Goal: Information Seeking & Learning: Learn about a topic

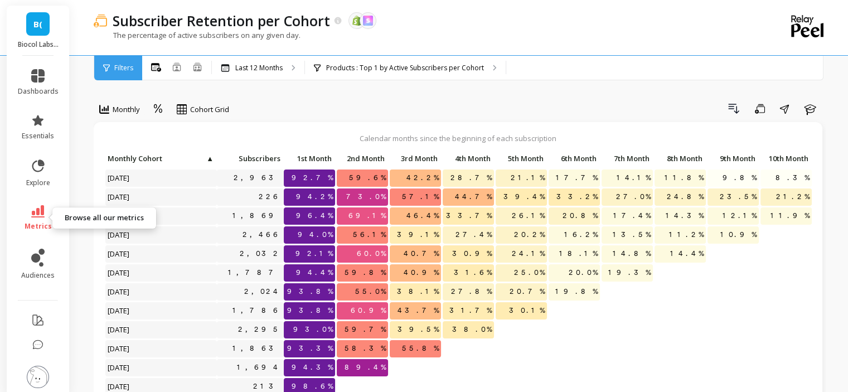
click at [35, 225] on span "metrics" at bounding box center [38, 226] width 27 height 9
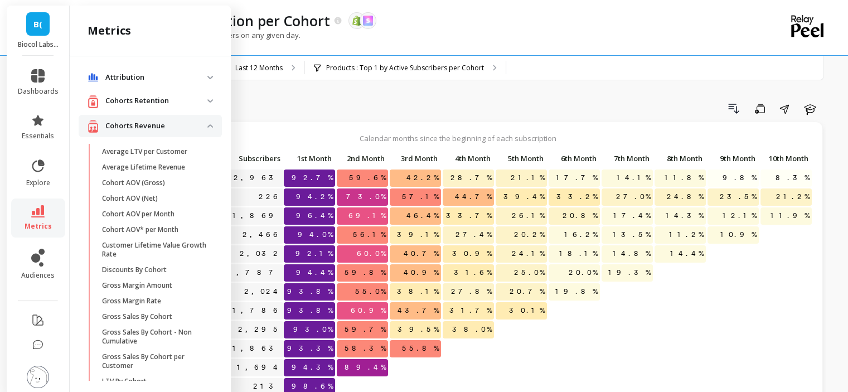
click at [161, 105] on p "Cohorts Retention" at bounding box center [156, 100] width 102 height 11
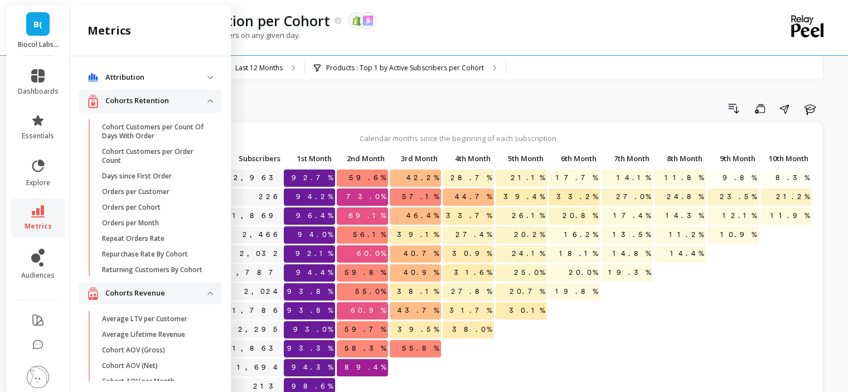
click at [165, 98] on p "Cohorts Retention" at bounding box center [156, 100] width 102 height 11
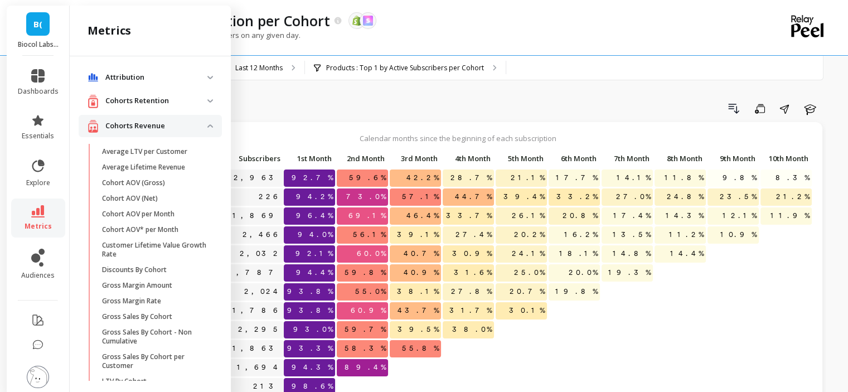
click at [162, 123] on p "Cohorts Revenue" at bounding box center [156, 125] width 102 height 11
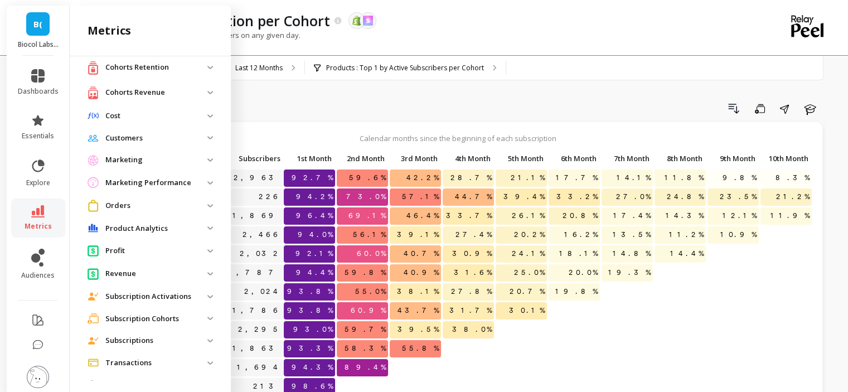
scroll to position [60, 0]
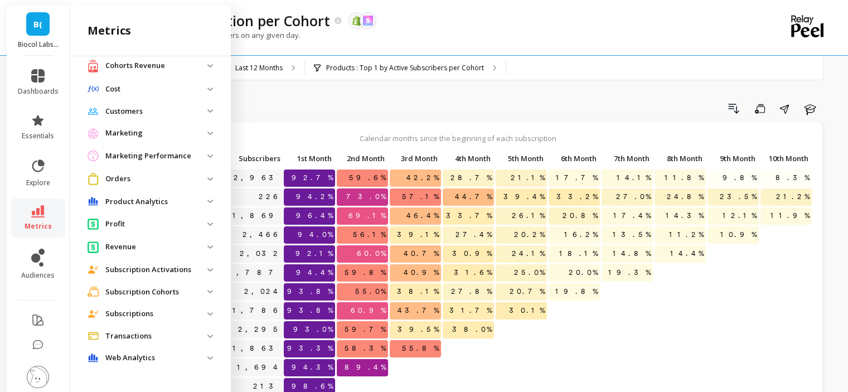
click at [137, 292] on p "Subscription Cohorts" at bounding box center [156, 292] width 102 height 11
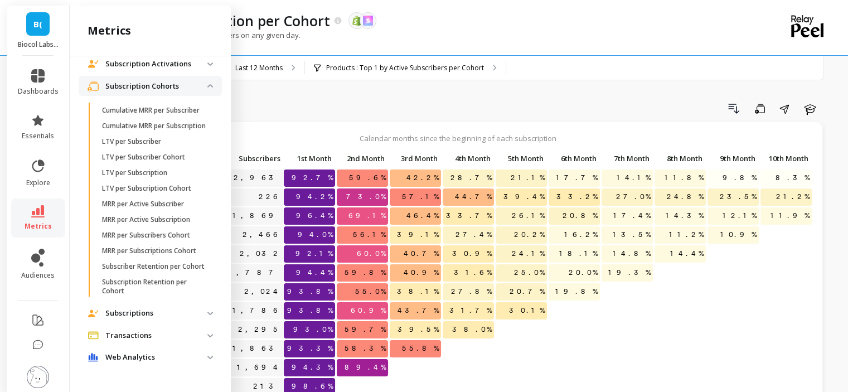
scroll to position [292, 0]
click at [130, 319] on span "Subscriptions" at bounding box center [150, 313] width 143 height 20
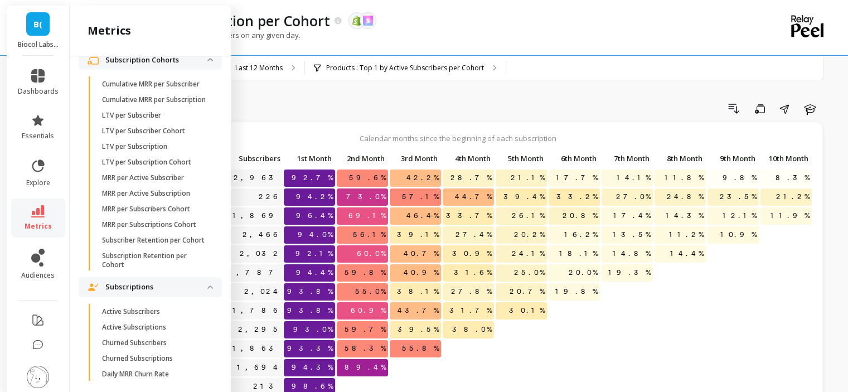
click at [132, 293] on p "Subscriptions" at bounding box center [156, 287] width 102 height 11
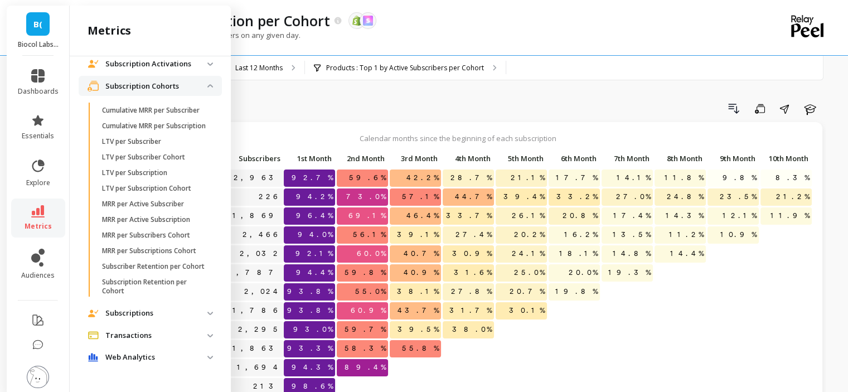
click at [132, 308] on p "Subscriptions" at bounding box center [156, 313] width 102 height 11
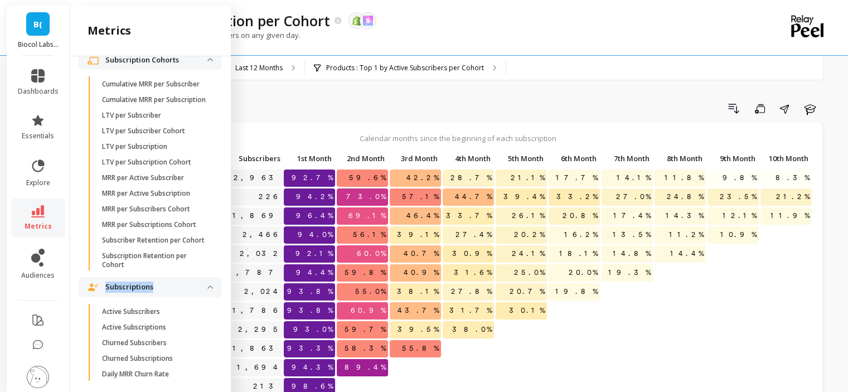
scroll to position [460, 0]
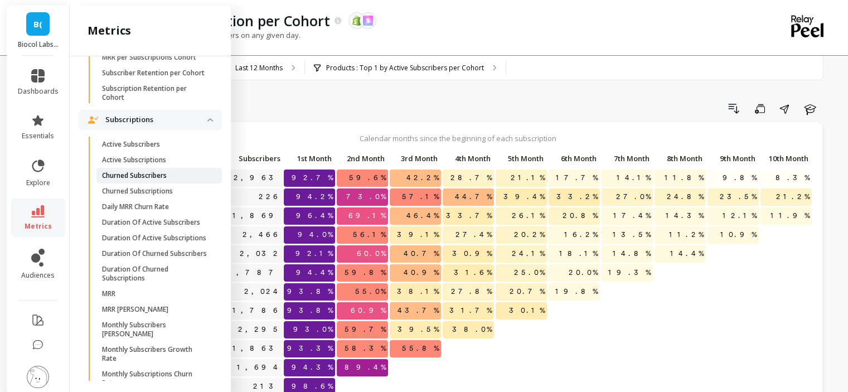
click at [147, 180] on p "Churned Subscribers" at bounding box center [134, 175] width 65 height 9
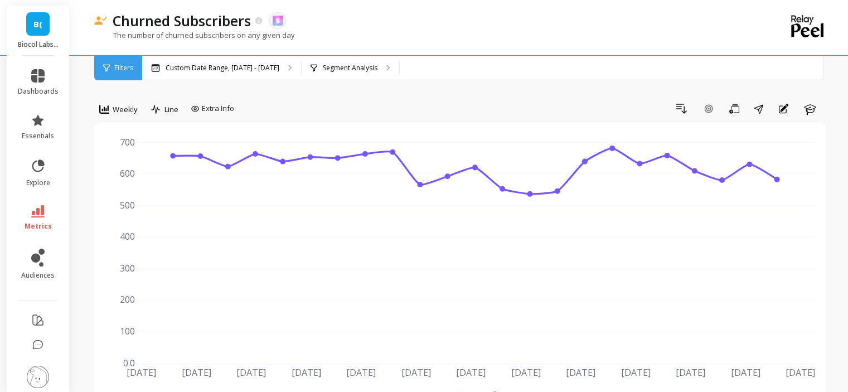
click at [130, 110] on span "Weekly" at bounding box center [125, 109] width 25 height 11
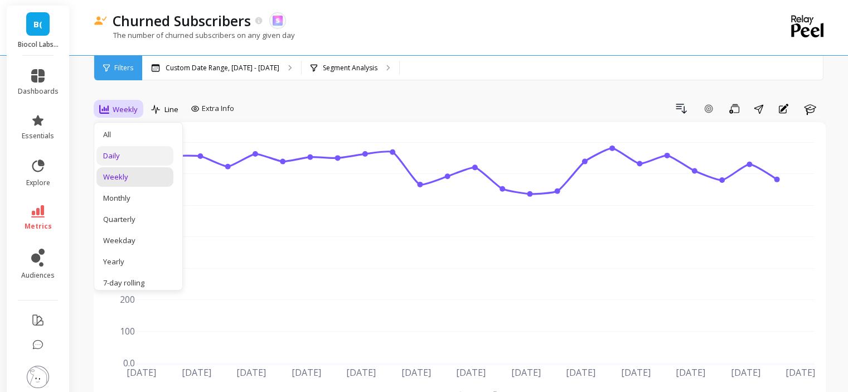
click at [129, 151] on div "Daily" at bounding box center [135, 156] width 64 height 11
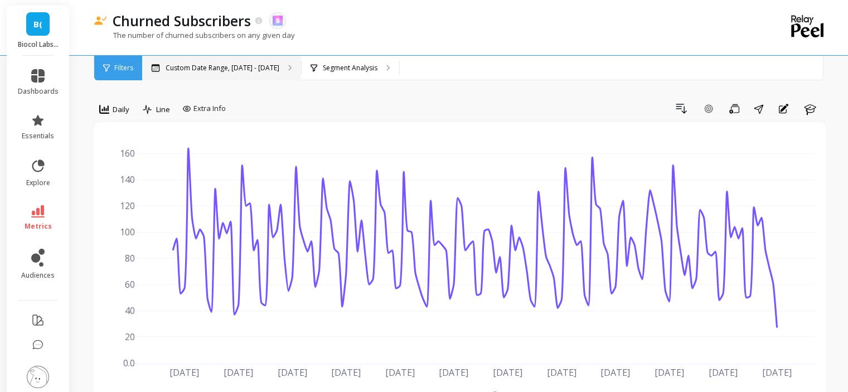
click at [272, 73] on div "Custom Date Range, [DATE] - [DATE]" at bounding box center [221, 68] width 159 height 25
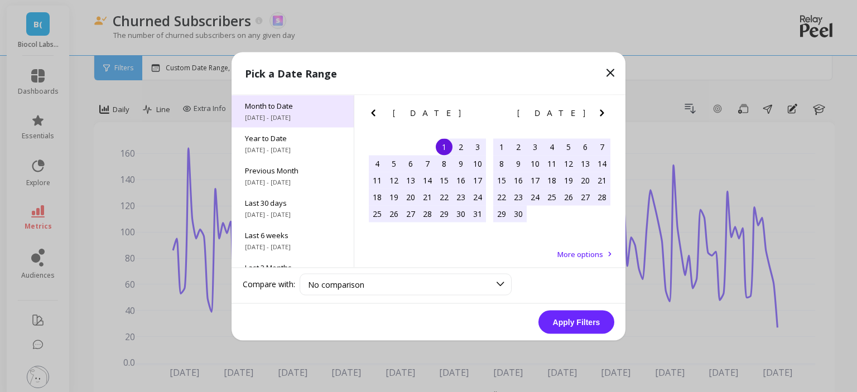
click at [280, 111] on div "Month to Date [DATE] - [DATE]" at bounding box center [292, 111] width 122 height 32
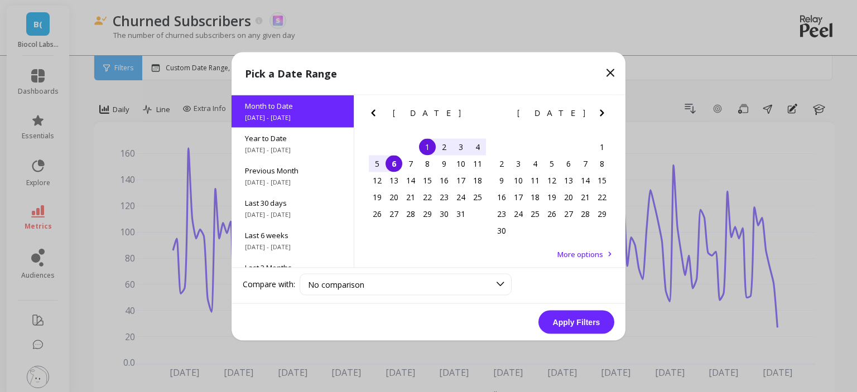
click at [576, 326] on button "Apply Filters" at bounding box center [576, 321] width 76 height 23
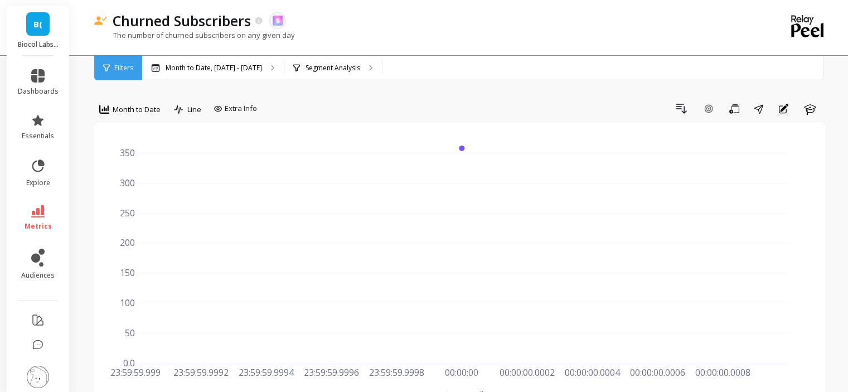
click at [141, 105] on span "Month to Date" at bounding box center [137, 109] width 48 height 11
click at [138, 149] on div "Daily" at bounding box center [135, 156] width 77 height 20
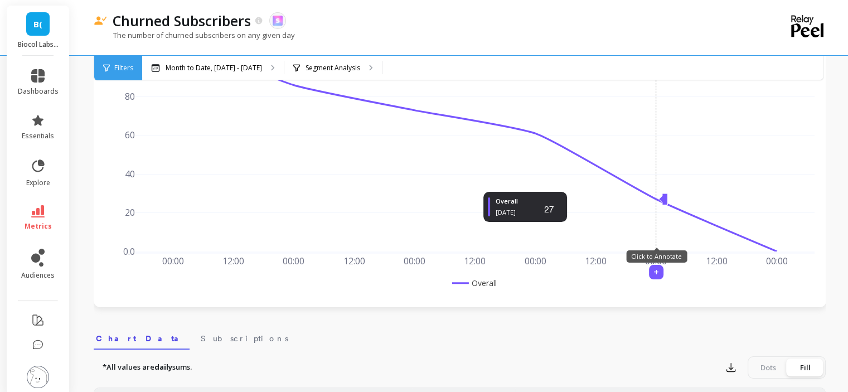
scroll to position [56, 0]
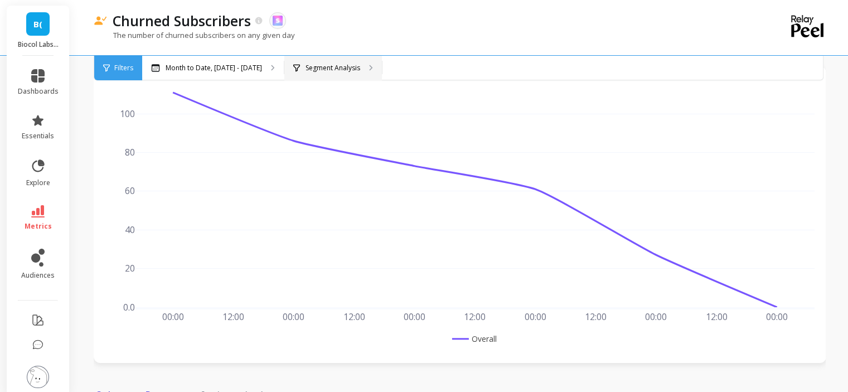
click at [322, 58] on div "Segment Analysis" at bounding box center [333, 68] width 98 height 25
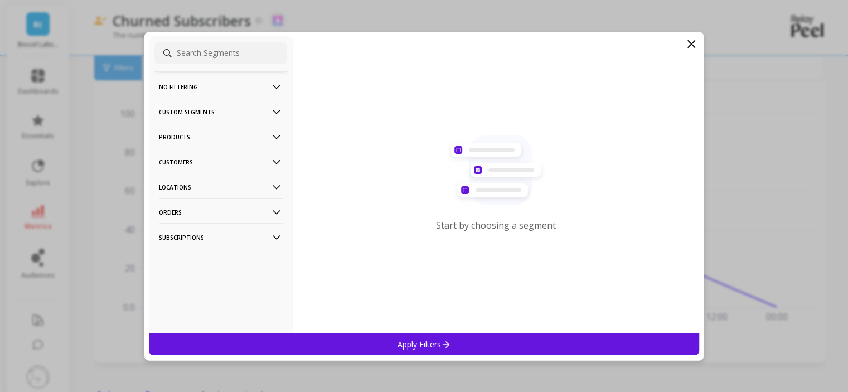
click at [245, 135] on p "Products" at bounding box center [221, 137] width 124 height 28
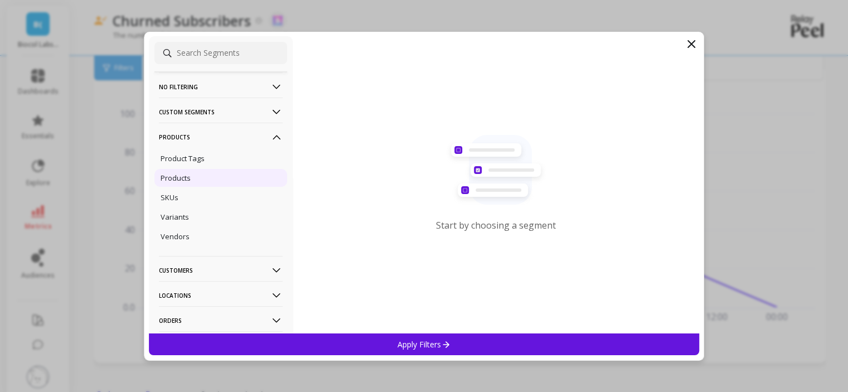
click at [212, 172] on div "Products" at bounding box center [221, 178] width 133 height 18
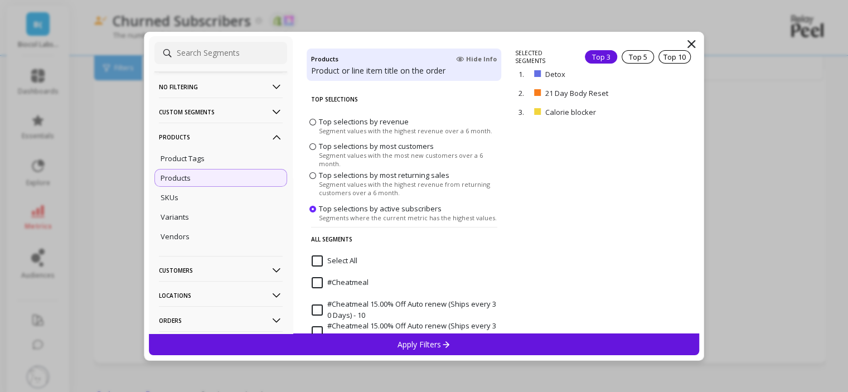
click at [348, 257] on input "Select All" at bounding box center [335, 260] width 46 height 11
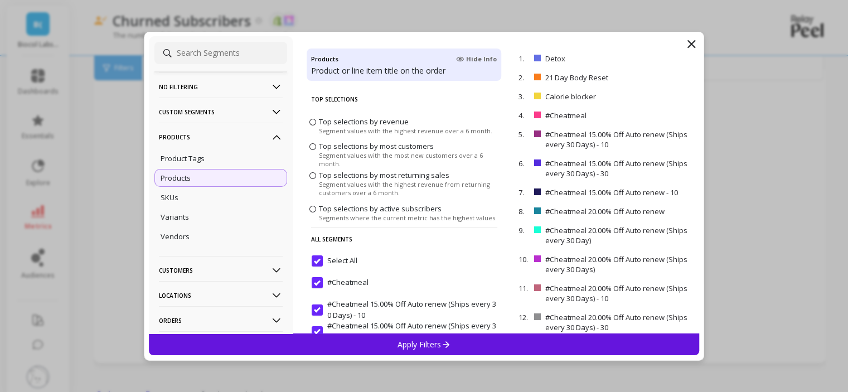
click at [379, 346] on div "Apply Filters" at bounding box center [424, 345] width 551 height 22
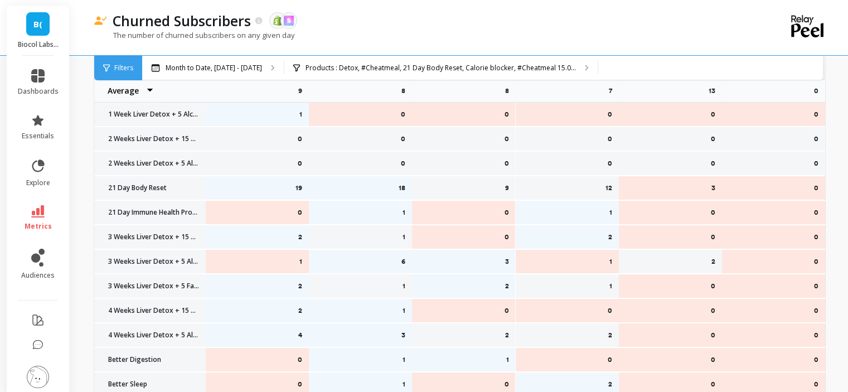
click at [151, 93] on select "Average Sum [PERSON_NAME]" at bounding box center [127, 91] width 67 height 22
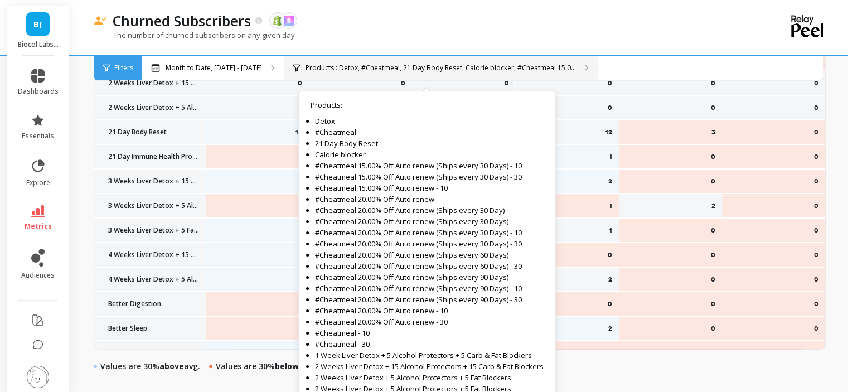
click at [335, 60] on div "Products : Detox, #Cheatmeal, 21 Day Body Reset, Calorie blocker, #Cheatmeal 15…" at bounding box center [440, 68] width 313 height 25
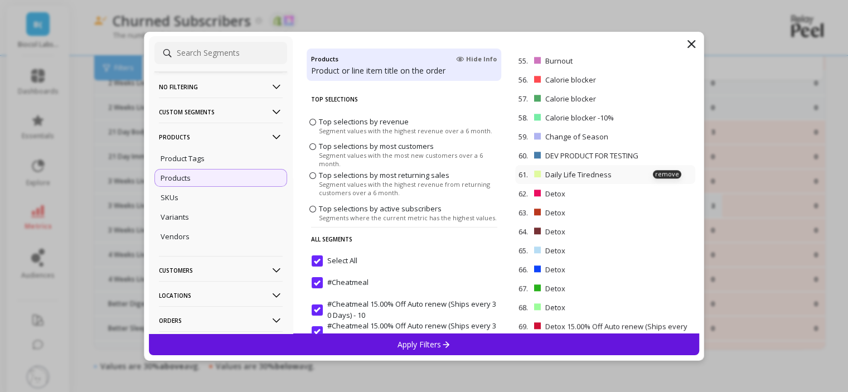
scroll to position [1339, 0]
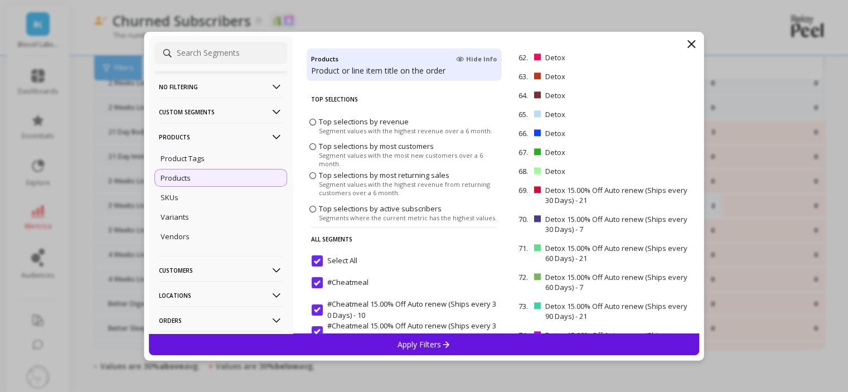
click at [330, 139] on span "Top selections by revenue Segment values with the highest revenue over a 6 mont…" at bounding box center [404, 125] width 195 height 29
click at [328, 144] on span "Top selections by most customers" at bounding box center [376, 146] width 115 height 10
click at [0, 0] on input "Top selections by most customers Segment values with the most new customers ove…" at bounding box center [0, 0] width 0 height 0
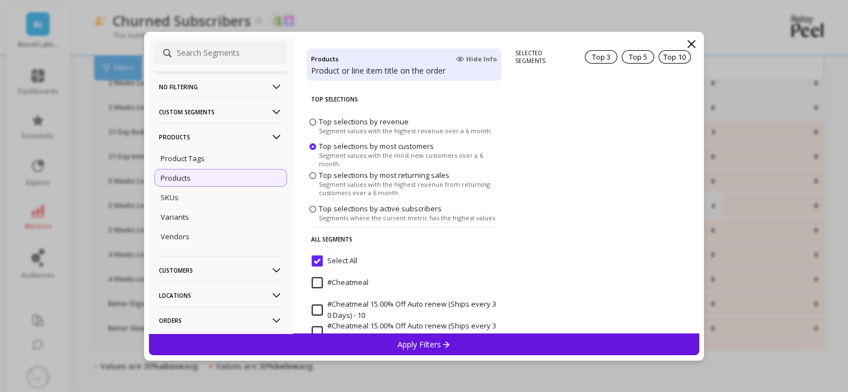
scroll to position [0, 0]
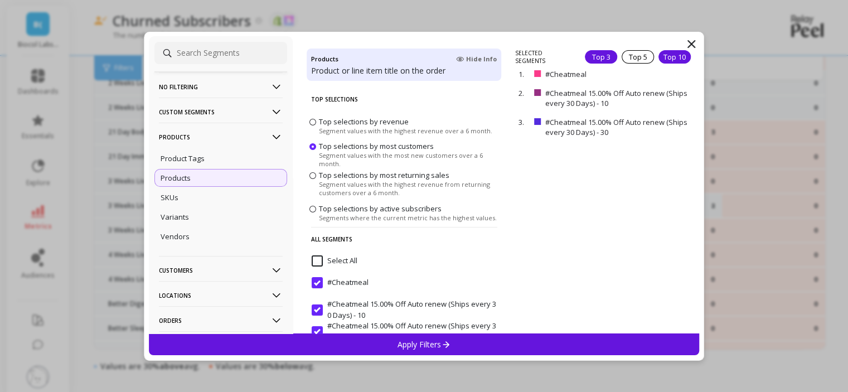
click at [665, 53] on div "Top 10" at bounding box center [675, 56] width 32 height 13
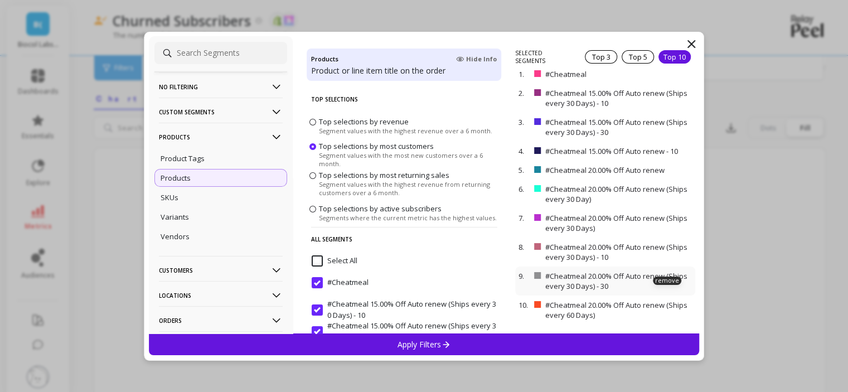
scroll to position [261, 0]
click at [363, 122] on span "Top selections by revenue" at bounding box center [364, 121] width 90 height 10
click at [0, 0] on input "Top selections by revenue Segment values with the highest revenue over a 6 mont…" at bounding box center [0, 0] width 0 height 0
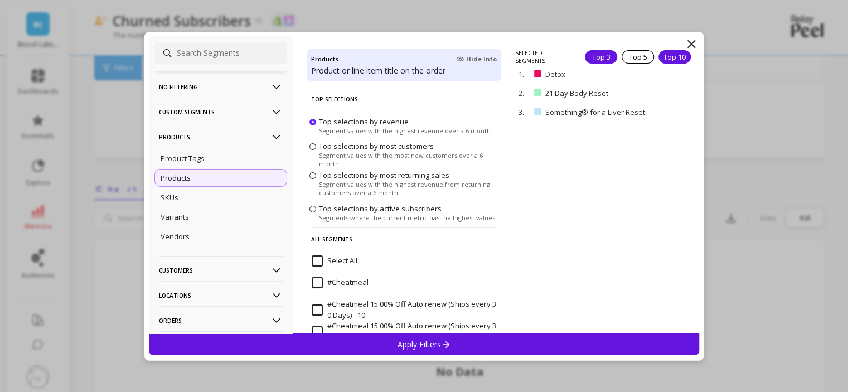
click at [672, 62] on div "Top 10" at bounding box center [675, 56] width 32 height 13
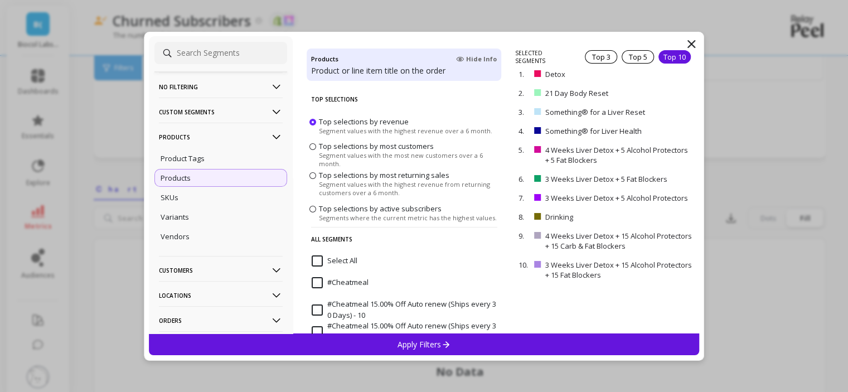
click at [593, 340] on div "Apply Filters" at bounding box center [424, 345] width 551 height 22
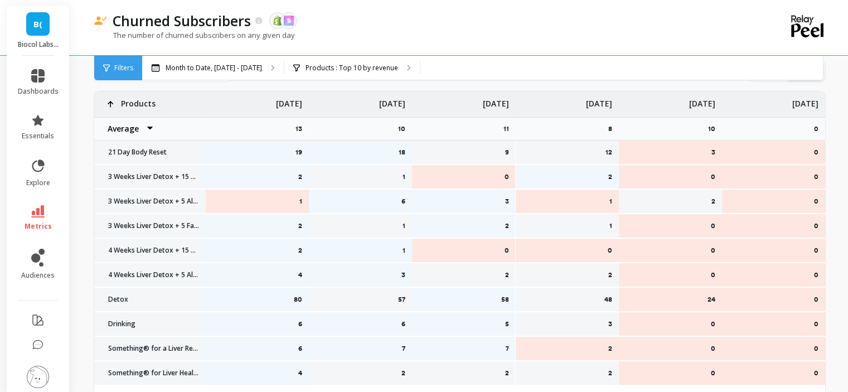
scroll to position [428, 0]
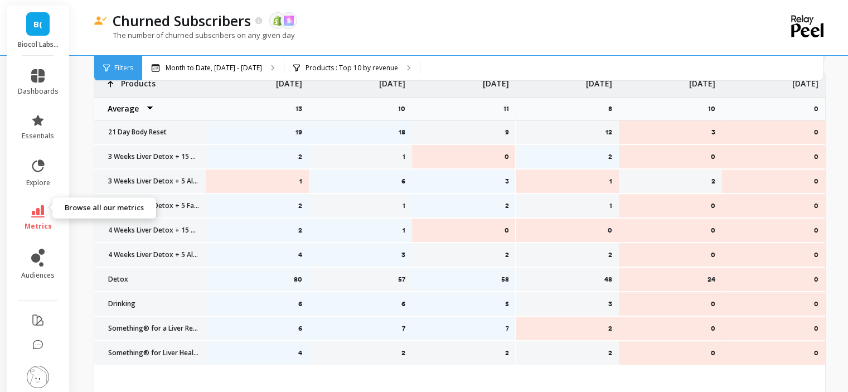
click at [29, 209] on link "metrics" at bounding box center [38, 218] width 41 height 26
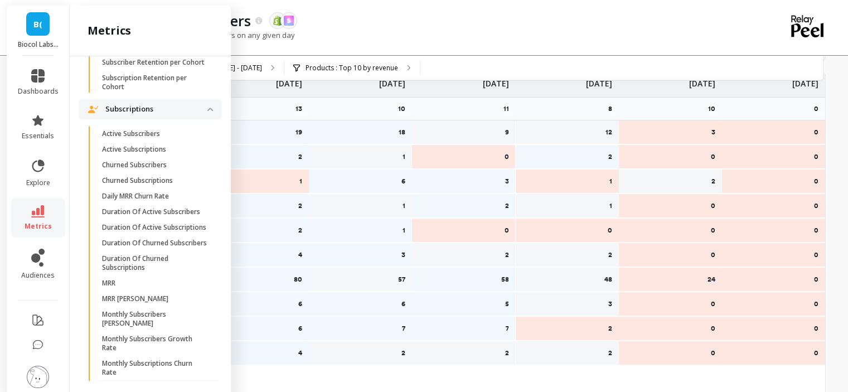
scroll to position [404, 0]
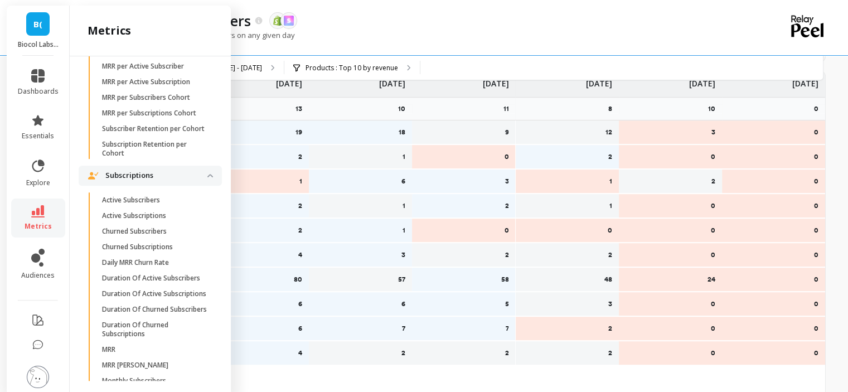
click at [147, 181] on p "Subscriptions" at bounding box center [156, 175] width 102 height 11
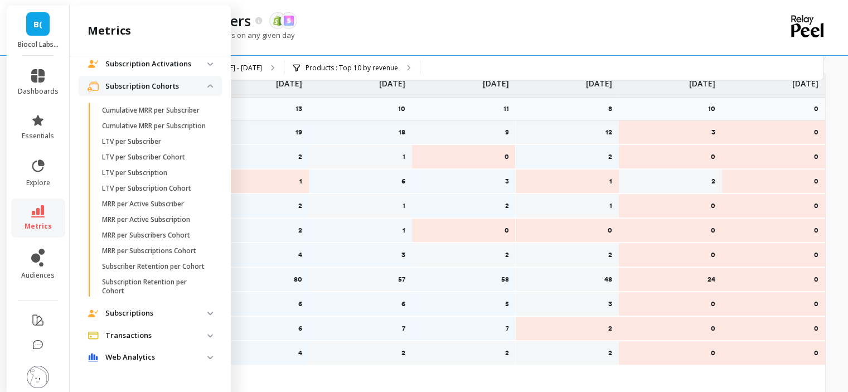
scroll to position [292, 0]
click at [176, 81] on p "Subscription Cohorts" at bounding box center [156, 86] width 102 height 11
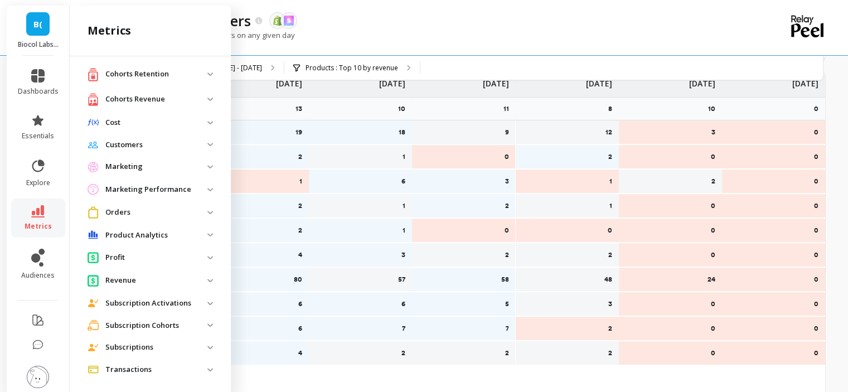
scroll to position [0, 0]
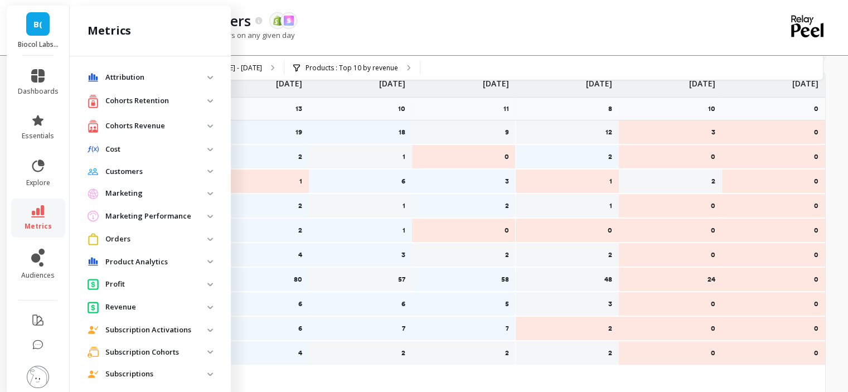
click at [155, 130] on p "Cohorts Revenue" at bounding box center [156, 125] width 102 height 11
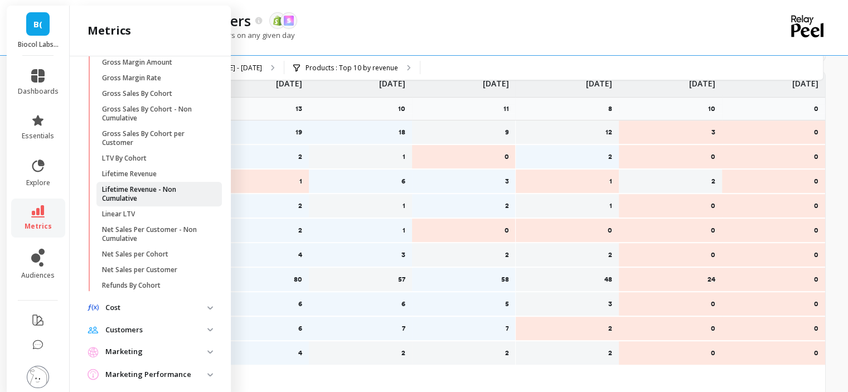
scroll to position [56, 0]
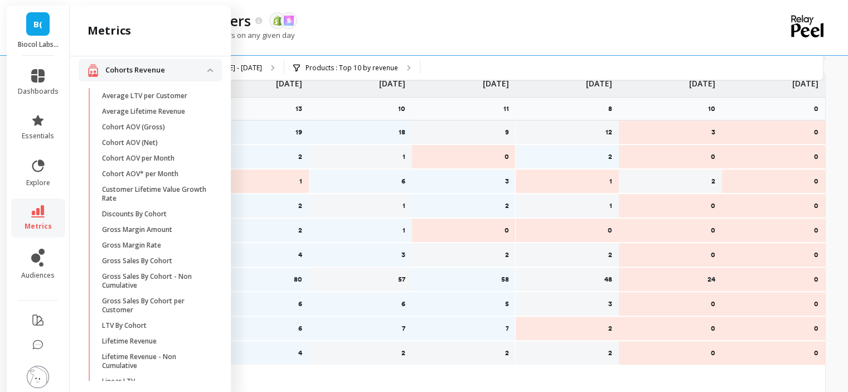
click at [163, 73] on p "Cohorts Revenue" at bounding box center [156, 70] width 102 height 11
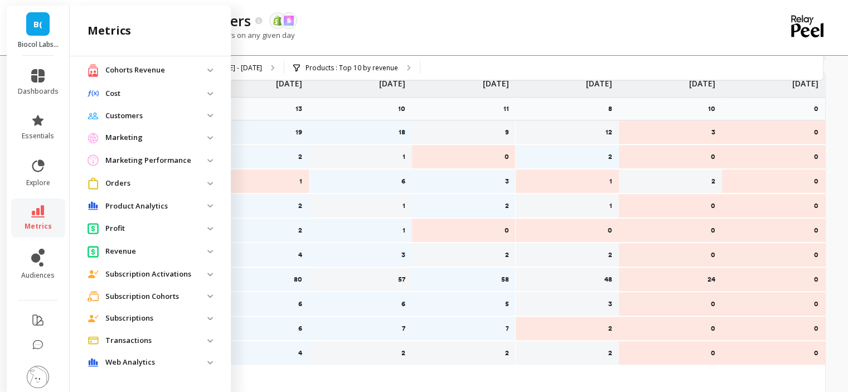
scroll to position [60, 0]
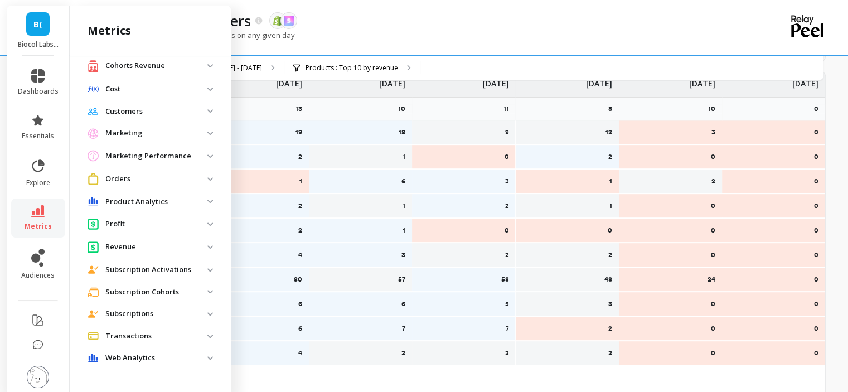
click at [143, 242] on p "Revenue" at bounding box center [156, 247] width 102 height 11
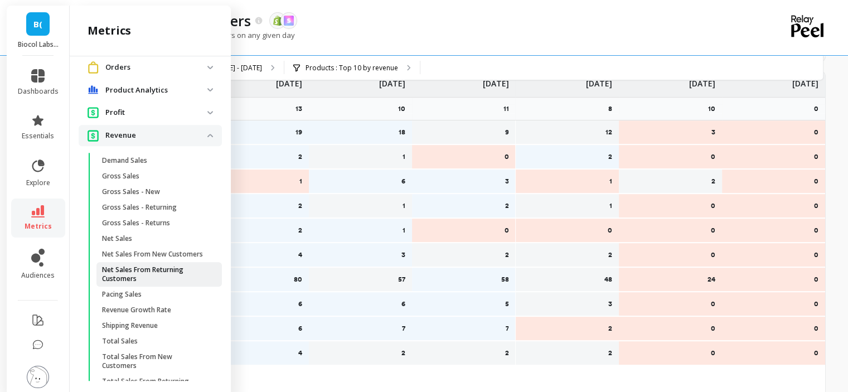
scroll to position [283, 0]
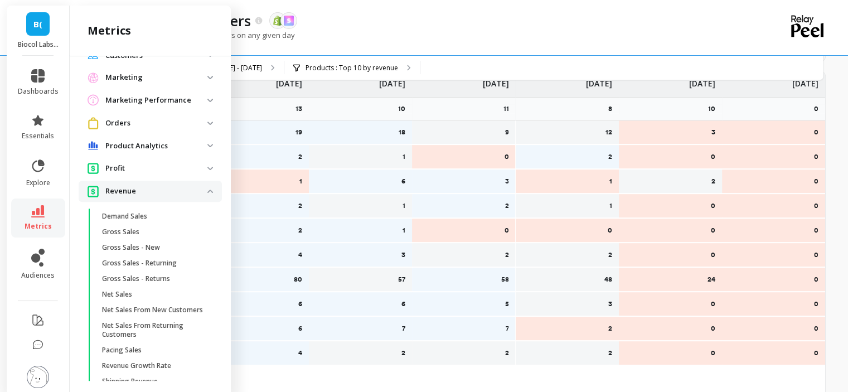
click at [153, 201] on span "Revenue" at bounding box center [150, 191] width 143 height 21
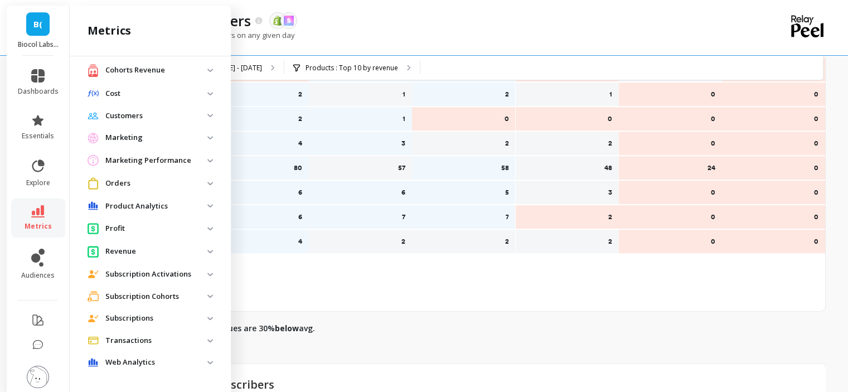
scroll to position [60, 0]
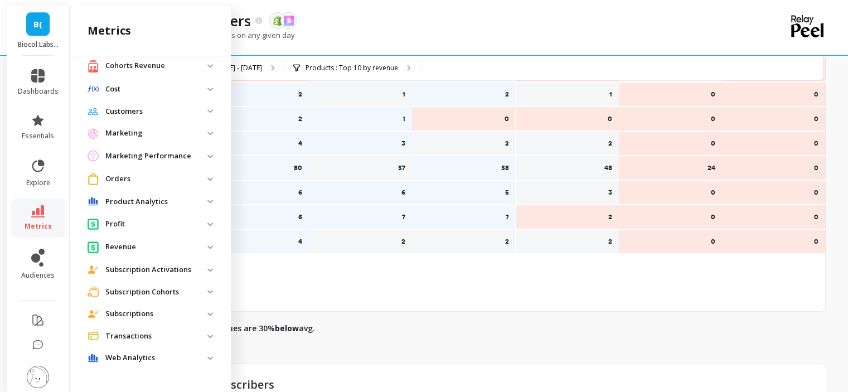
click at [161, 226] on p "Profit" at bounding box center [156, 224] width 102 height 11
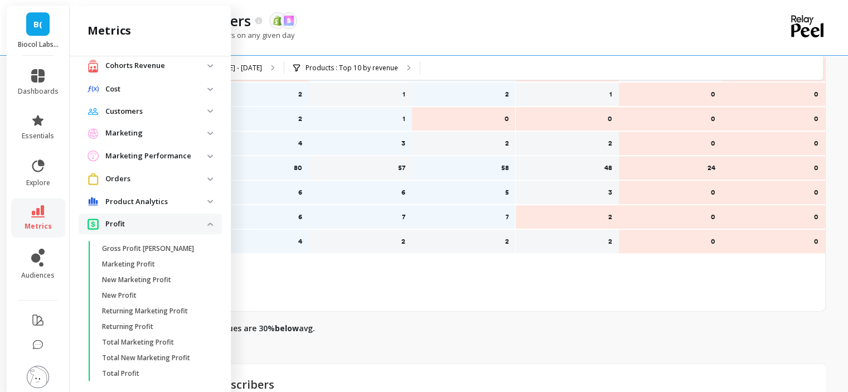
click at [161, 226] on p "Profit" at bounding box center [156, 224] width 102 height 11
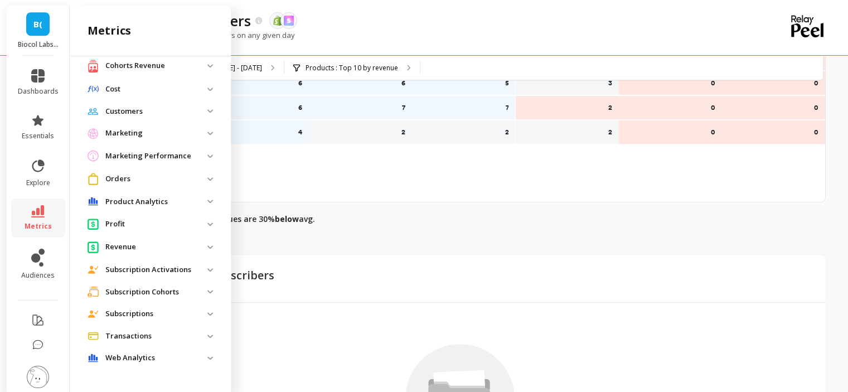
scroll to position [652, 0]
click at [170, 315] on p "Subscriptions" at bounding box center [156, 313] width 102 height 11
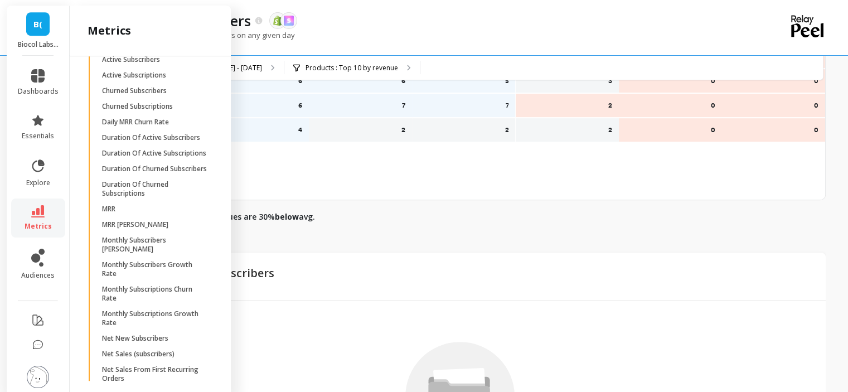
scroll to position [116, 0]
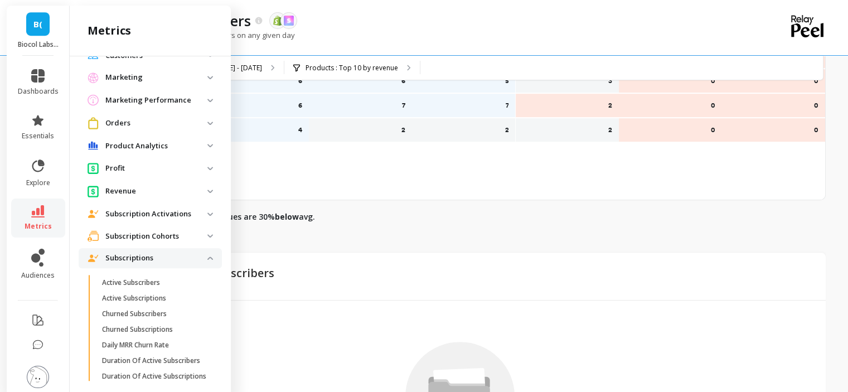
click at [139, 255] on p "Subscriptions" at bounding box center [156, 258] width 102 height 11
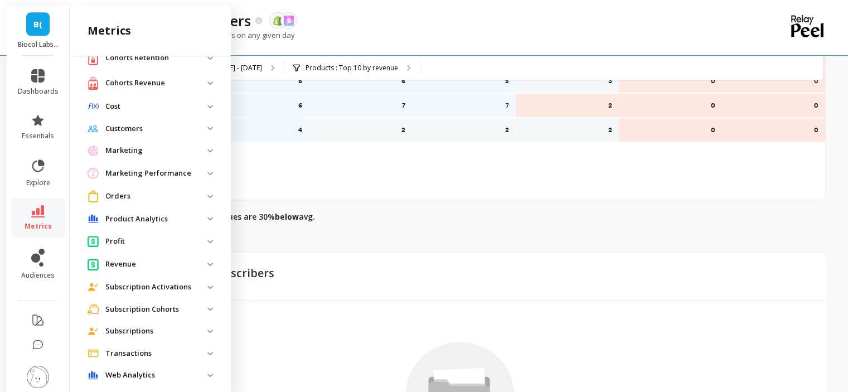
scroll to position [0, 0]
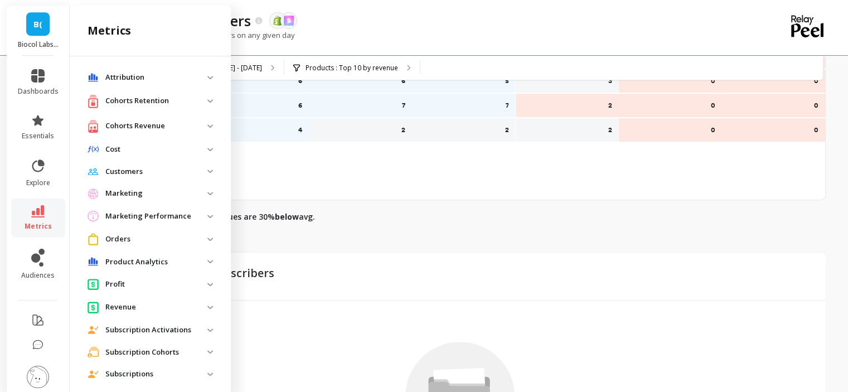
click at [145, 124] on p "Cohorts Revenue" at bounding box center [156, 125] width 102 height 11
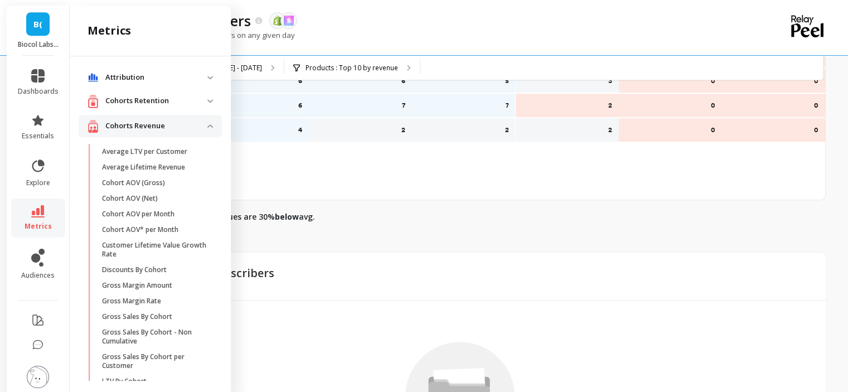
click at [122, 127] on p "Cohorts Revenue" at bounding box center [156, 125] width 102 height 11
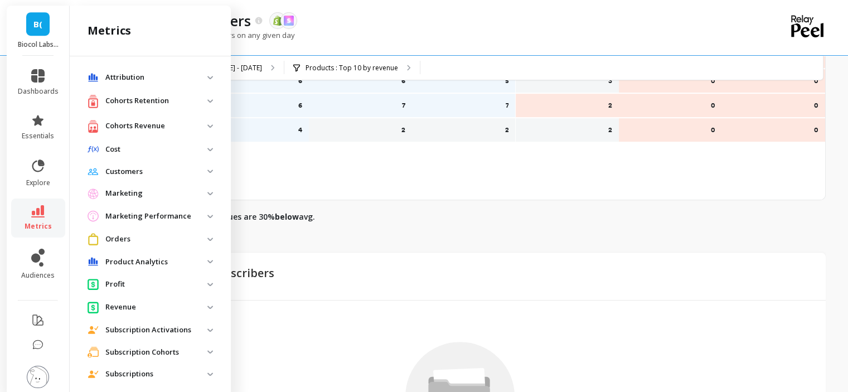
click at [122, 100] on p "Cohorts Retention" at bounding box center [156, 100] width 102 height 11
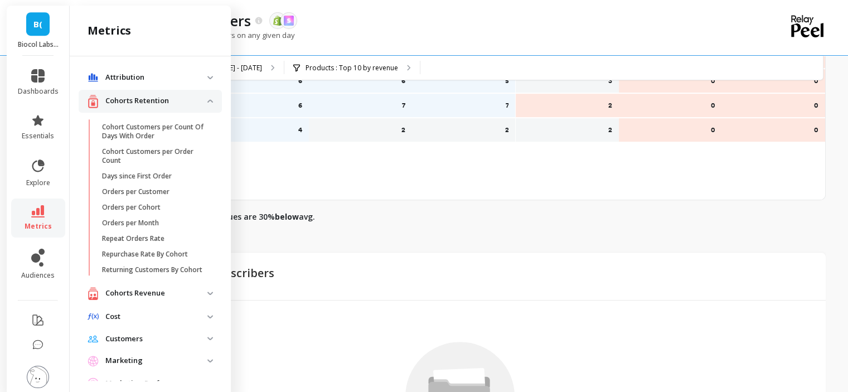
click at [122, 100] on p "Cohorts Retention" at bounding box center [156, 100] width 102 height 11
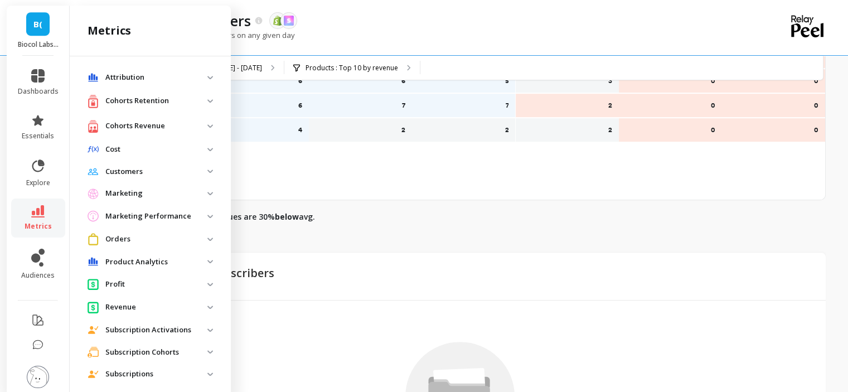
click at [137, 213] on p "Marketing Performance" at bounding box center [156, 216] width 102 height 11
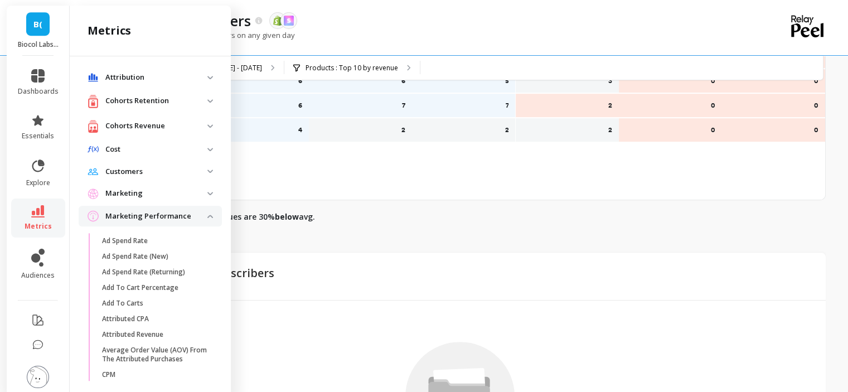
click at [161, 218] on p "Marketing Performance" at bounding box center [156, 216] width 102 height 11
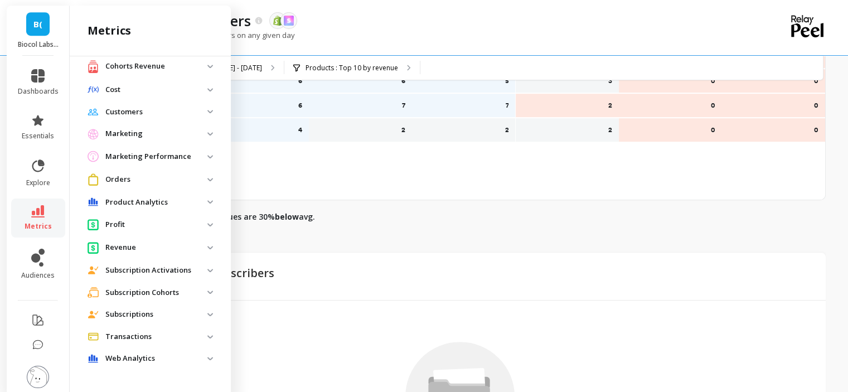
scroll to position [60, 0]
click at [153, 223] on p "Profit" at bounding box center [156, 224] width 102 height 11
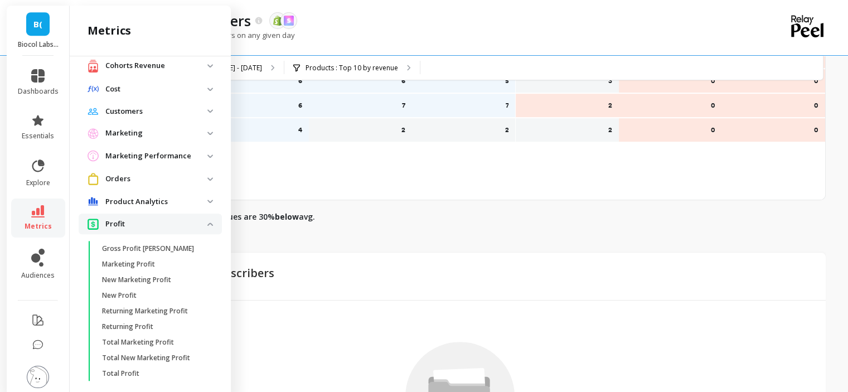
click at [153, 223] on p "Profit" at bounding box center [156, 224] width 102 height 11
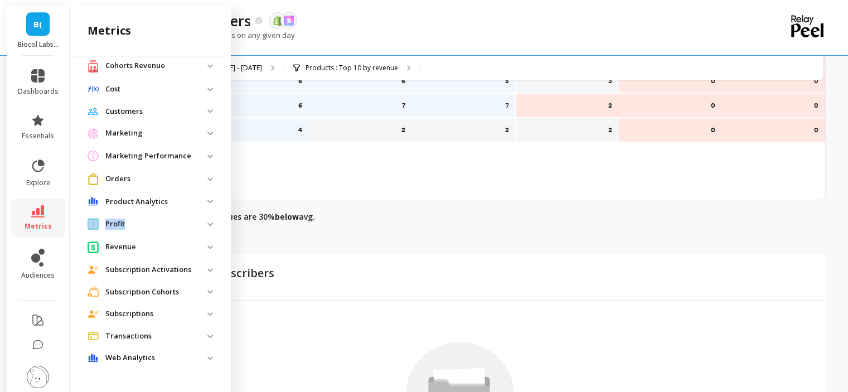
click at [154, 242] on p "Revenue" at bounding box center [156, 247] width 102 height 11
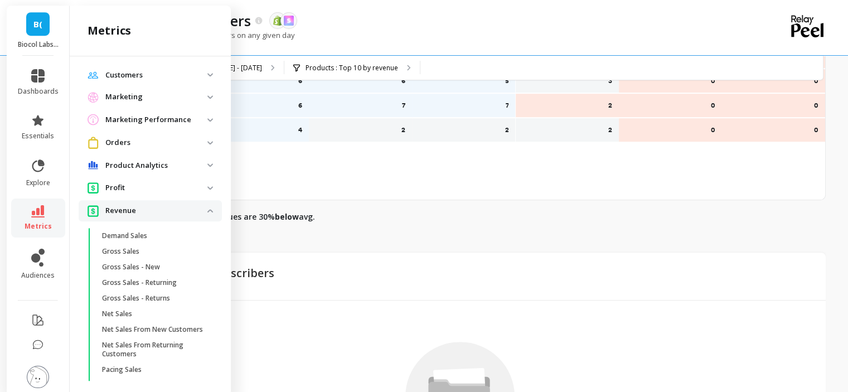
scroll to position [116, 0]
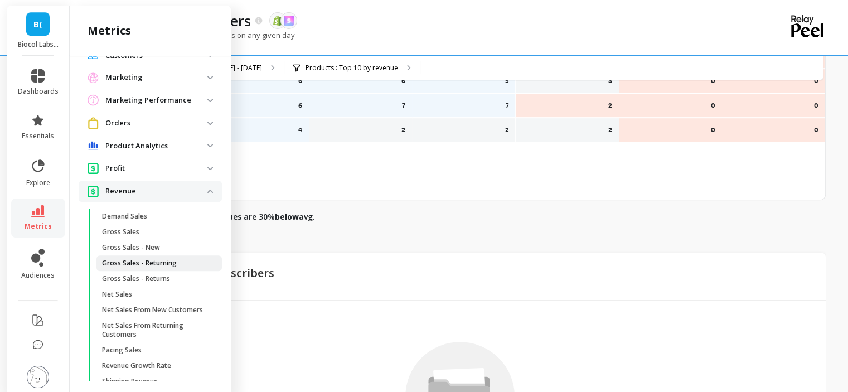
click at [173, 266] on p "Gross Sales - Returning" at bounding box center [139, 263] width 75 height 9
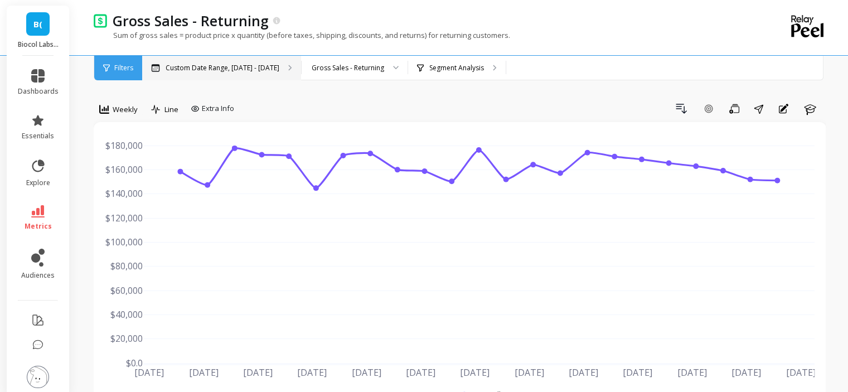
click at [220, 64] on p "Custom Date Range, [DATE] - [DATE]" at bounding box center [223, 68] width 114 height 9
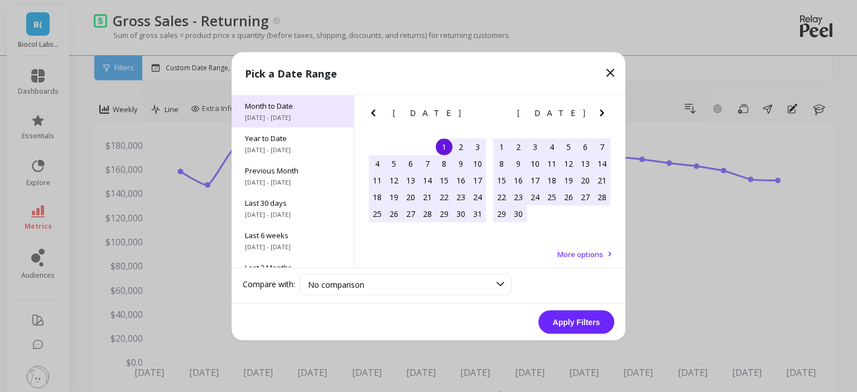
click at [273, 120] on span "[DATE] - [DATE]" at bounding box center [292, 117] width 95 height 9
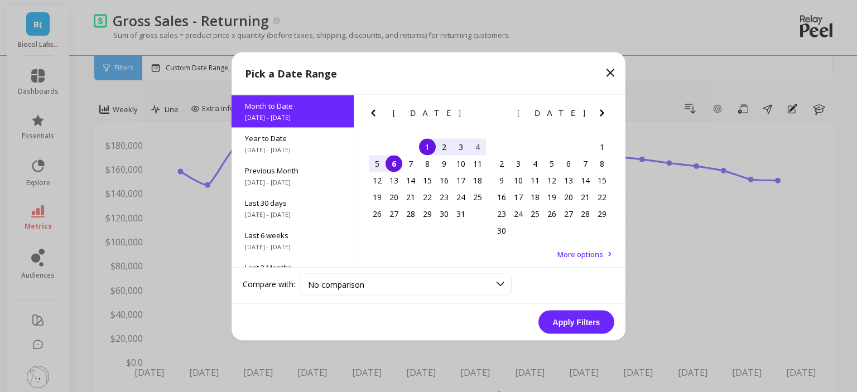
click at [567, 316] on button "Apply Filters" at bounding box center [576, 321] width 76 height 23
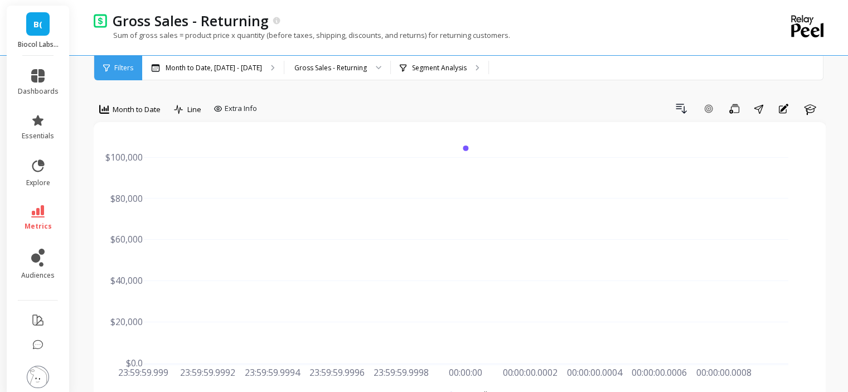
click at [129, 110] on span "Month to Date" at bounding box center [137, 109] width 48 height 11
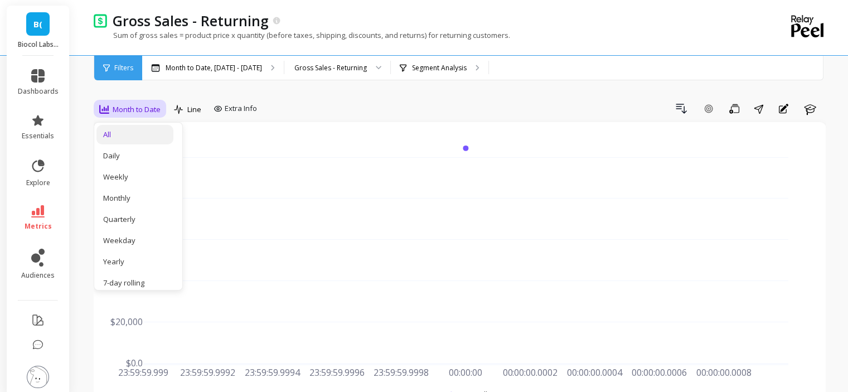
click at [149, 133] on div "All" at bounding box center [135, 134] width 64 height 11
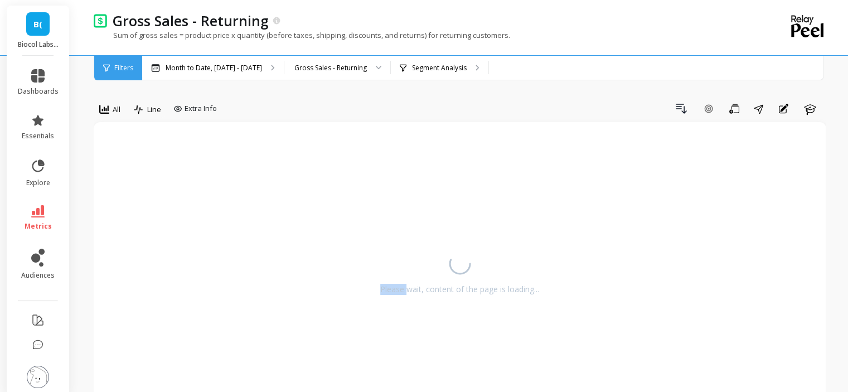
click at [149, 133] on div "Please wait, content of the page is loading..." at bounding box center [460, 270] width 711 height 274
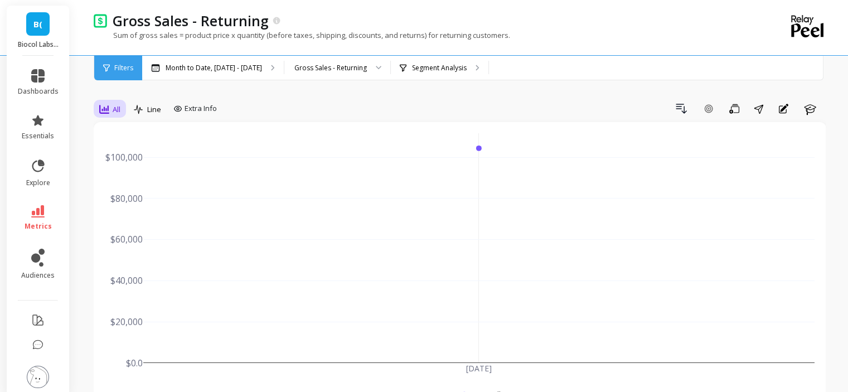
click at [114, 109] on span "All" at bounding box center [117, 109] width 8 height 11
click at [127, 158] on div "Daily" at bounding box center [135, 156] width 64 height 11
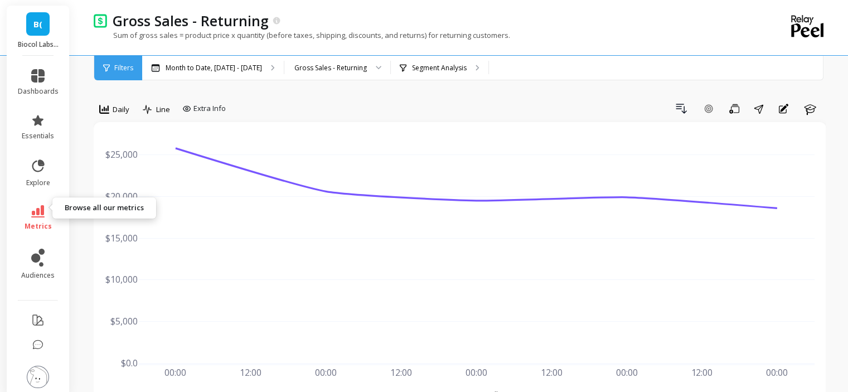
click at [33, 222] on span "metrics" at bounding box center [38, 226] width 27 height 9
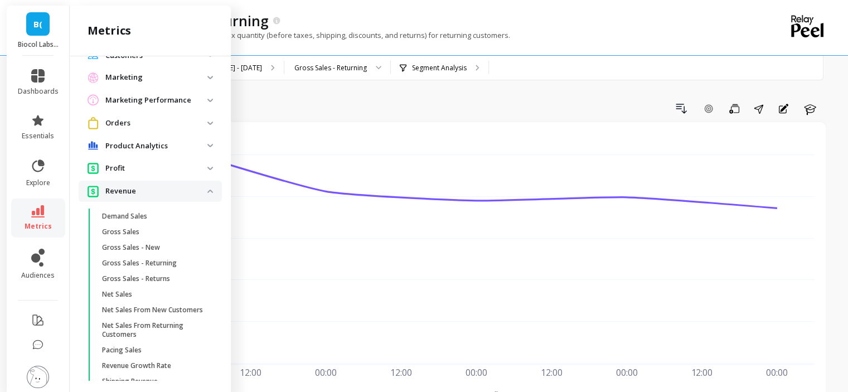
click at [126, 195] on p "Revenue" at bounding box center [156, 191] width 102 height 11
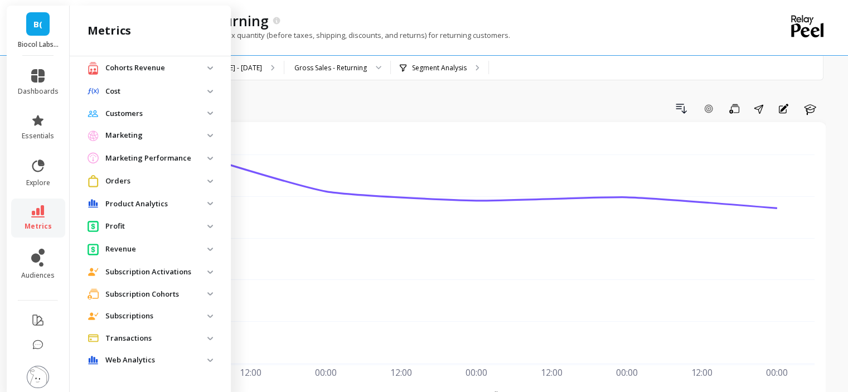
scroll to position [60, 0]
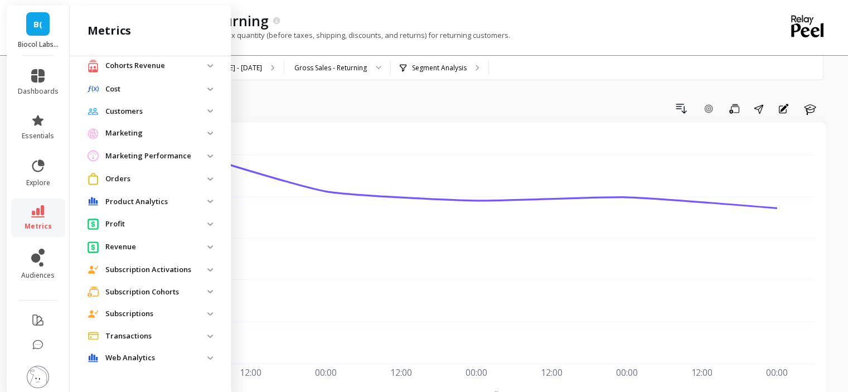
click at [149, 291] on p "Subscription Cohorts" at bounding box center [156, 292] width 102 height 11
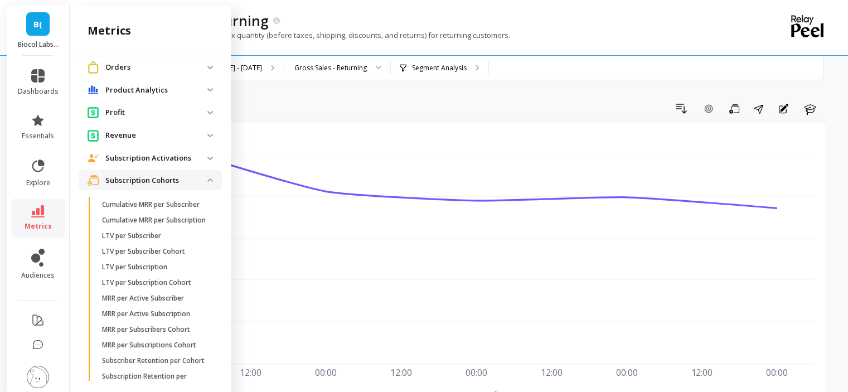
scroll to position [283, 0]
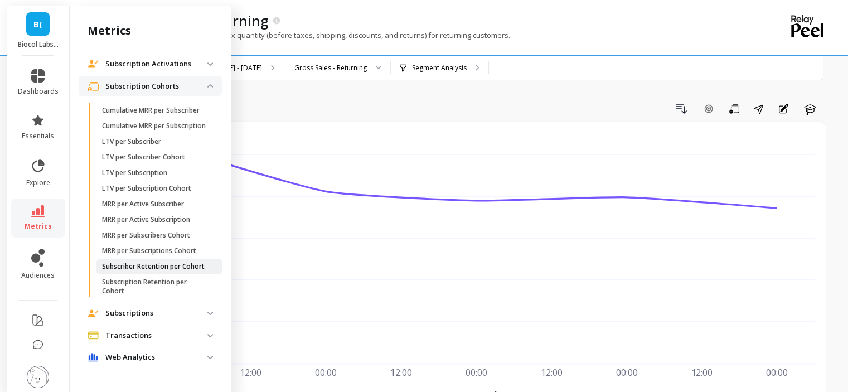
click at [148, 271] on p "Subscriber Retention per Cohort" at bounding box center [153, 266] width 103 height 9
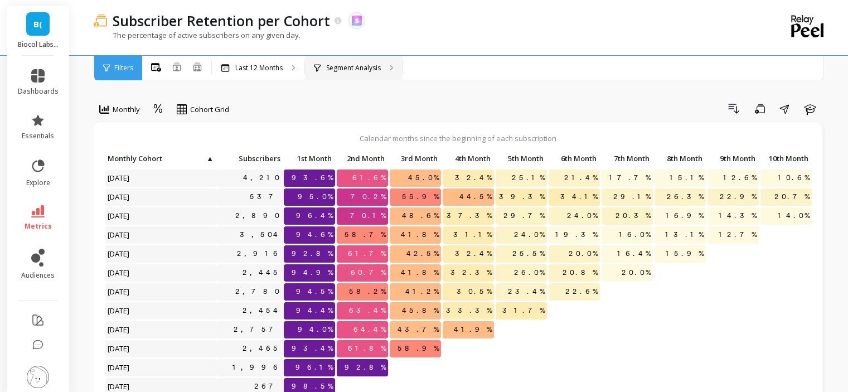
click at [354, 69] on p "Segment Analysis" at bounding box center [353, 68] width 55 height 9
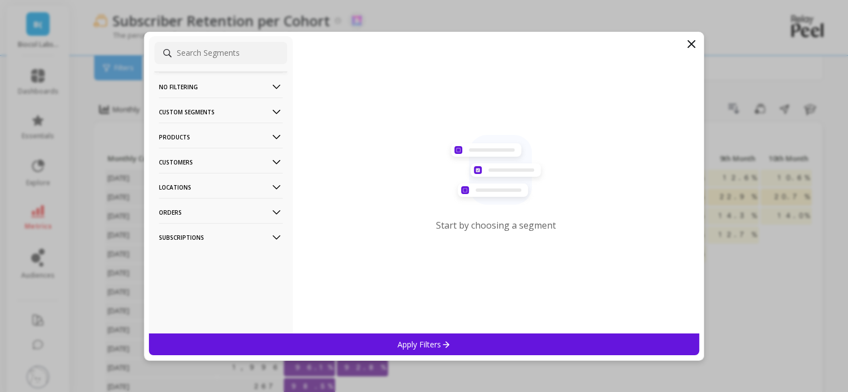
click at [219, 158] on p "Customers" at bounding box center [221, 162] width 124 height 28
click at [205, 181] on p "Customer Tags" at bounding box center [186, 184] width 51 height 10
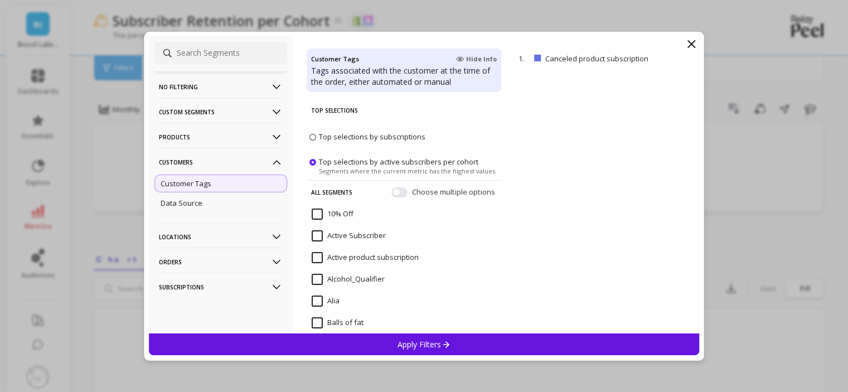
click at [395, 236] on div "Top Selections Top selections by subscriptions Top selections by active subscri…" at bounding box center [404, 216] width 195 height 235
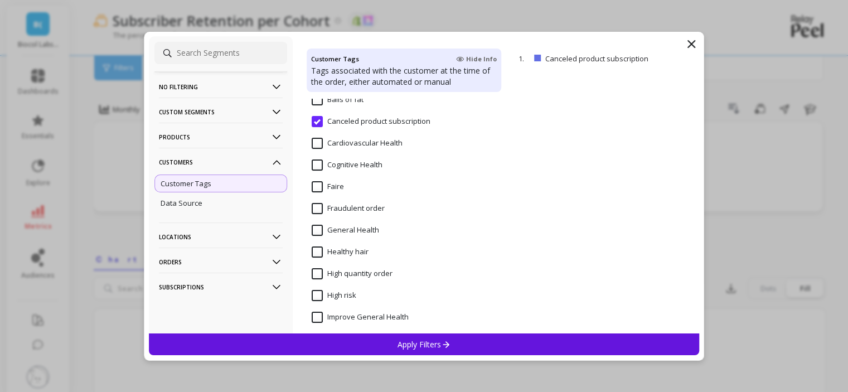
click at [315, 122] on subscription "Canceled product subscription" at bounding box center [371, 121] width 119 height 11
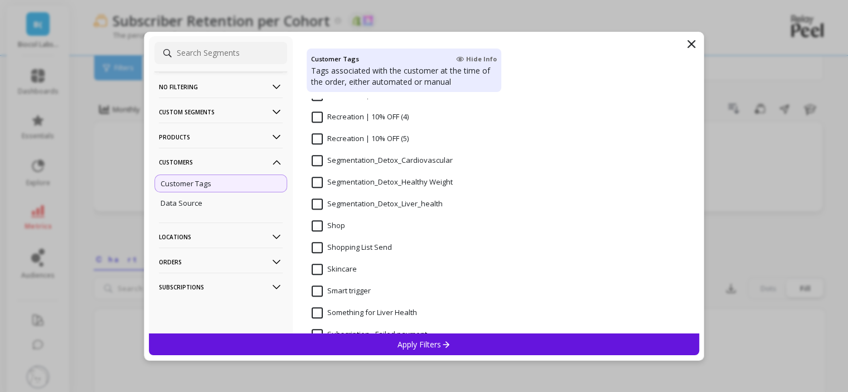
scroll to position [948, 0]
